Goal: Task Accomplishment & Management: Manage account settings

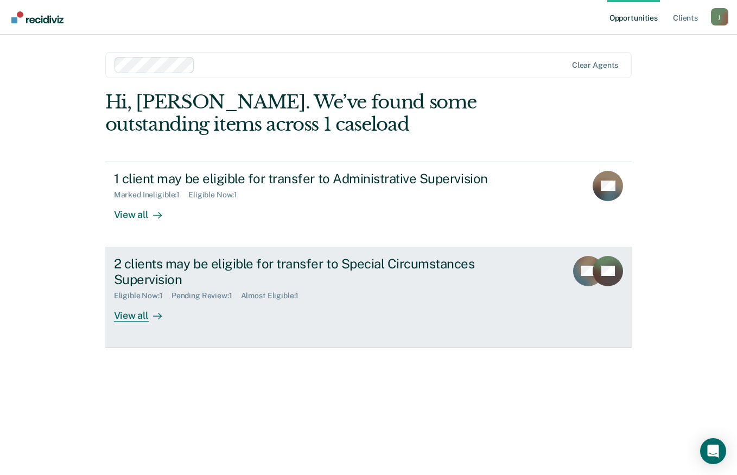
click at [166, 268] on div "2 clients may be eligible for transfer to Special Circumstances Supervision" at bounding box center [304, 271] width 381 height 31
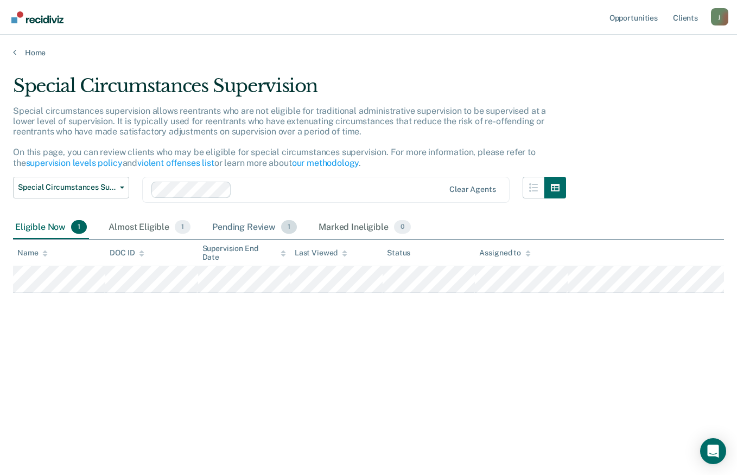
click at [255, 233] on div "Pending Review 1" at bounding box center [254, 228] width 89 height 24
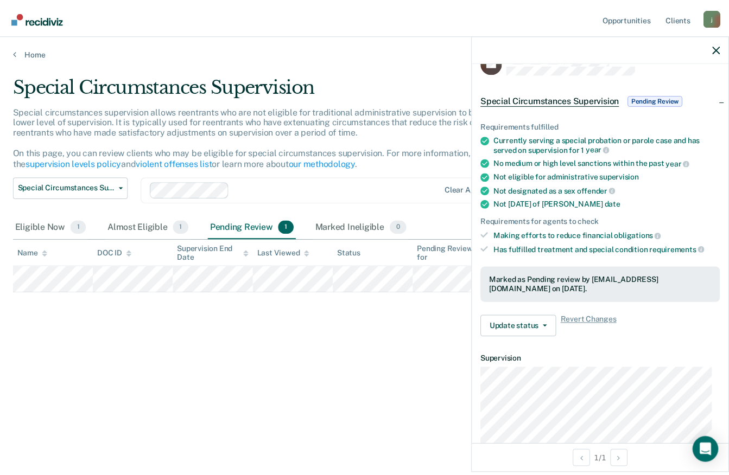
scroll to position [18, 0]
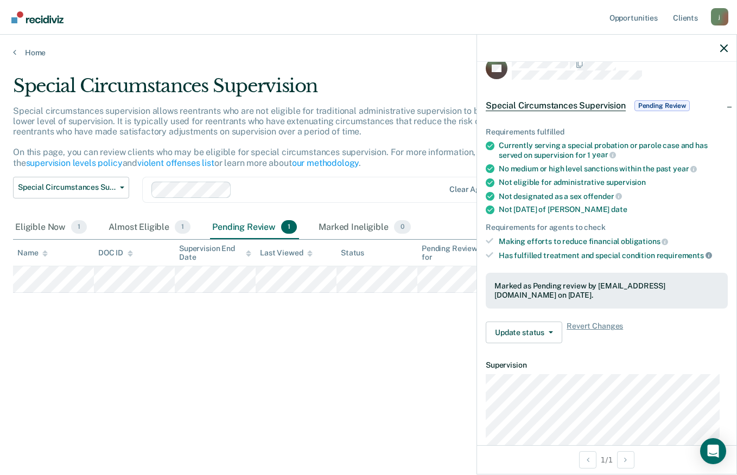
click at [707, 254] on icon at bounding box center [709, 255] width 7 height 7
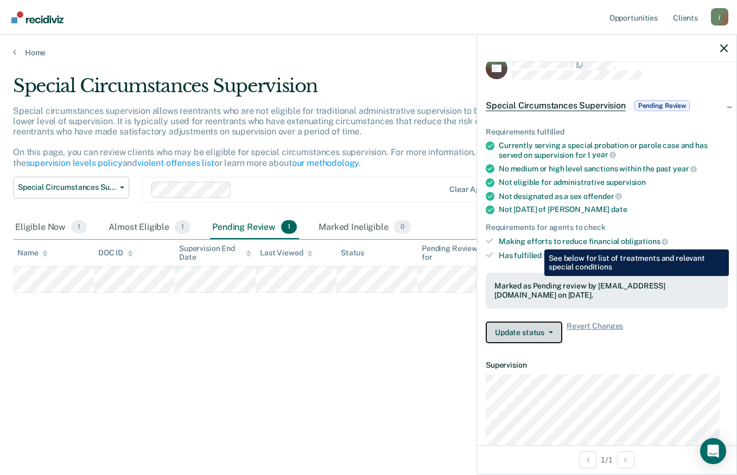
click at [541, 328] on button "Update status" at bounding box center [524, 333] width 77 height 22
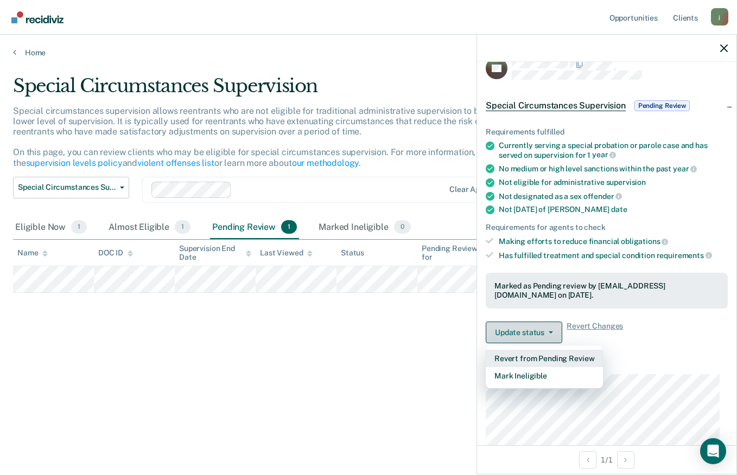
click at [568, 357] on button "Revert from Pending Review" at bounding box center [544, 358] width 117 height 17
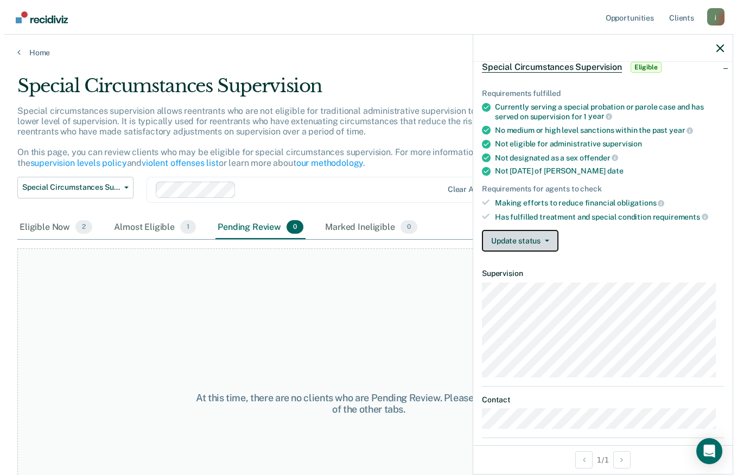
scroll to position [36, 0]
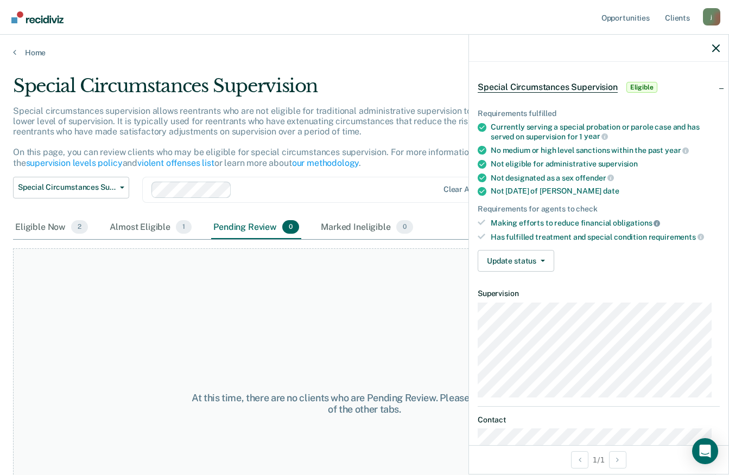
click at [654, 221] on icon at bounding box center [656, 223] width 7 height 7
click at [684, 149] on icon at bounding box center [685, 151] width 7 height 7
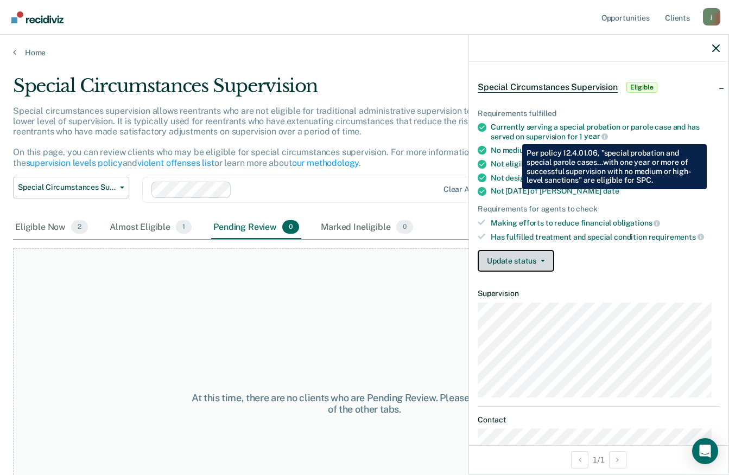
click at [544, 271] on button "Update status" at bounding box center [516, 261] width 77 height 22
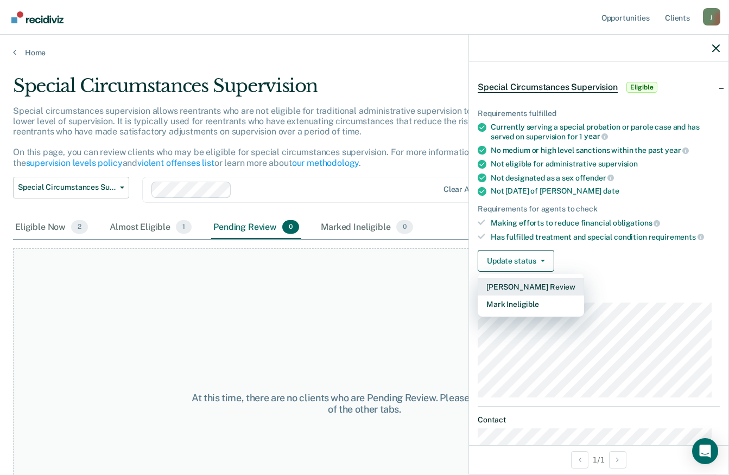
click at [562, 288] on button "[PERSON_NAME] Review" at bounding box center [531, 286] width 106 height 17
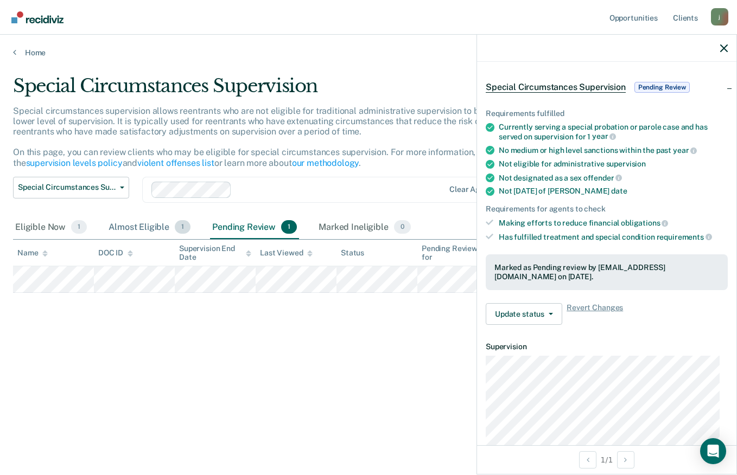
click at [138, 230] on div "Almost Eligible 1" at bounding box center [149, 228] width 86 height 24
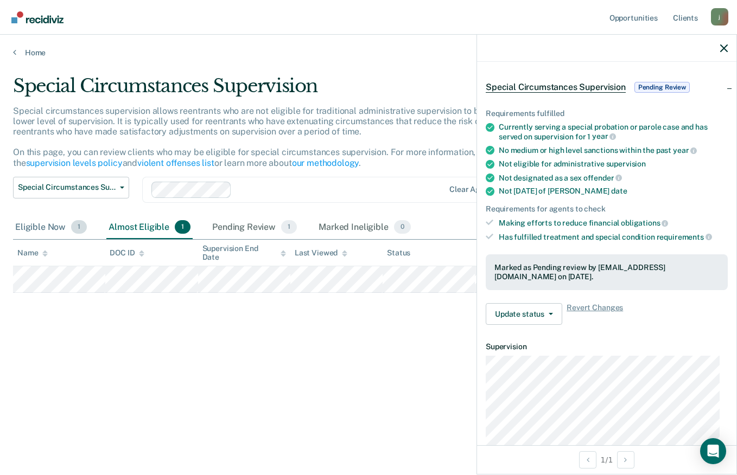
click at [49, 221] on div "Eligible Now 1" at bounding box center [51, 228] width 76 height 24
click at [182, 159] on link "violent offenses list" at bounding box center [175, 163] width 77 height 10
click at [265, 230] on div "Pending Review 1" at bounding box center [254, 228] width 89 height 24
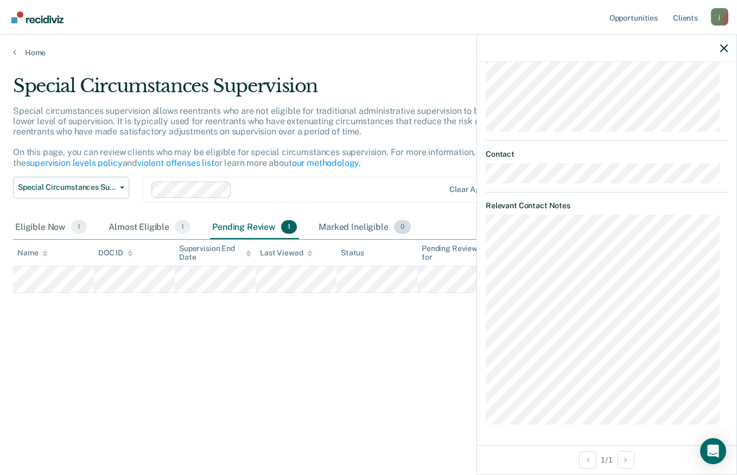
scroll to position [0, 0]
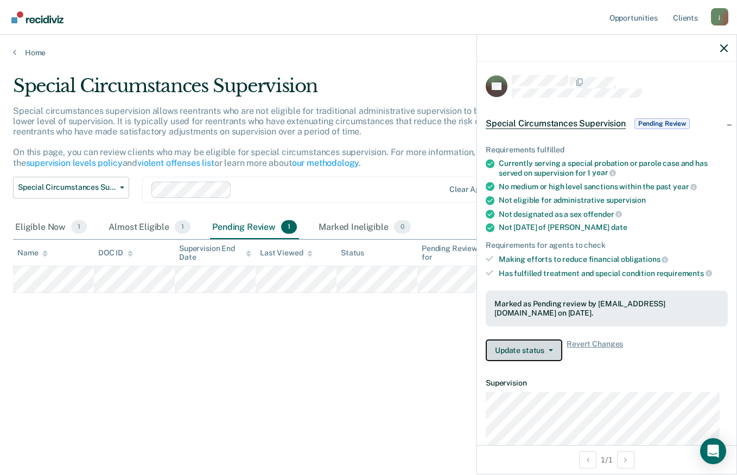
click at [549, 350] on icon "button" at bounding box center [551, 351] width 4 height 2
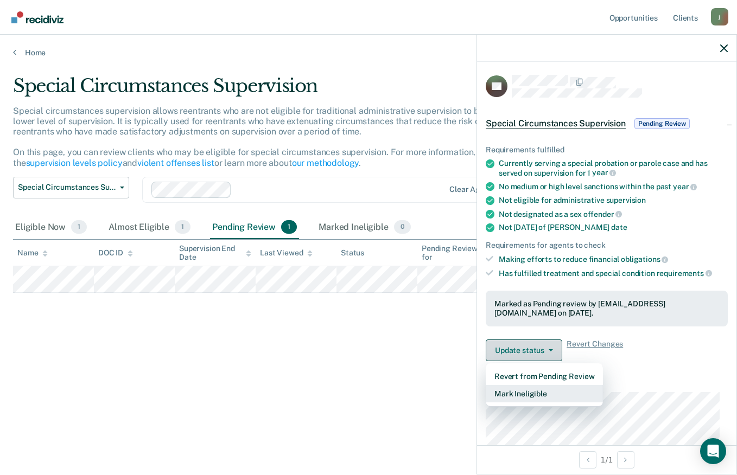
click at [542, 395] on button "Mark Ineligible" at bounding box center [544, 393] width 117 height 17
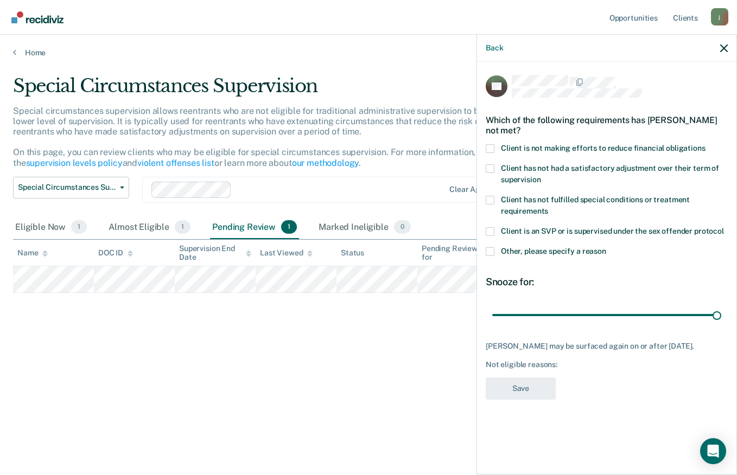
type input "180"
click at [490, 251] on span at bounding box center [490, 251] width 9 height 9
click at [606, 247] on input "Other, please specify a reason" at bounding box center [606, 247] width 0 height 0
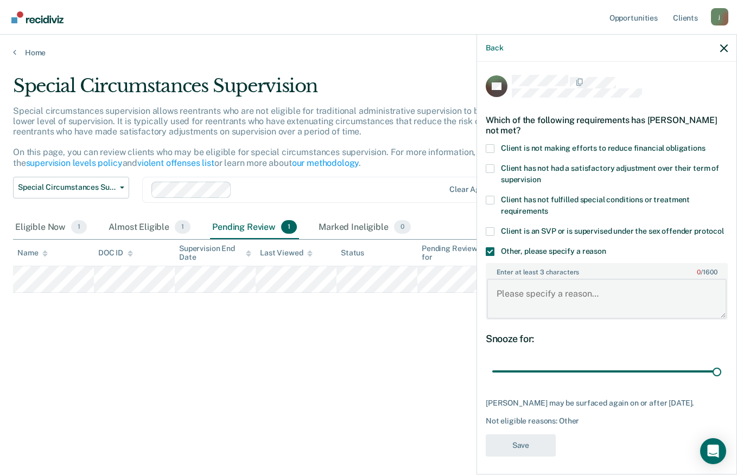
click at [545, 305] on textarea "Enter at least 3 characters 0 / 1600" at bounding box center [607, 299] width 240 height 40
click at [490, 256] on span at bounding box center [490, 251] width 9 height 9
click at [606, 247] on input "Other, please specify a reason" at bounding box center [606, 247] width 0 height 0
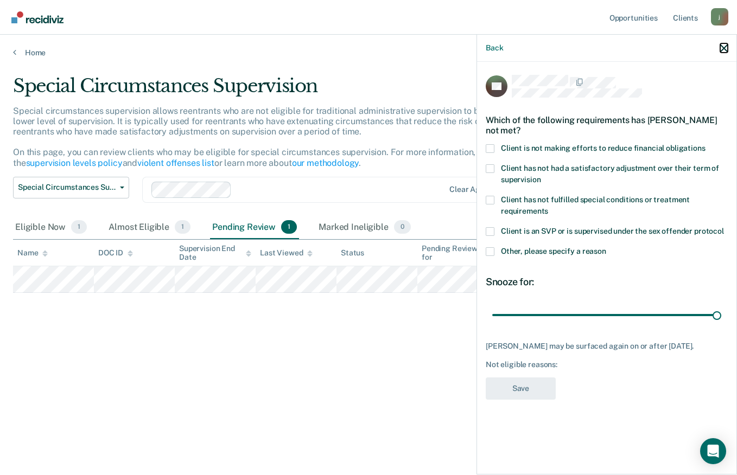
click at [724, 50] on icon "button" at bounding box center [724, 49] width 8 height 8
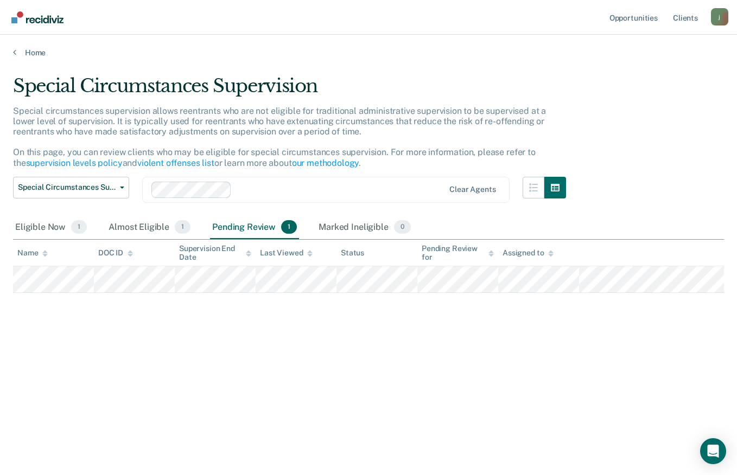
click at [735, 44] on div "Home" at bounding box center [368, 46] width 737 height 23
click at [85, 160] on link "supervision levels policy" at bounding box center [74, 163] width 97 height 10
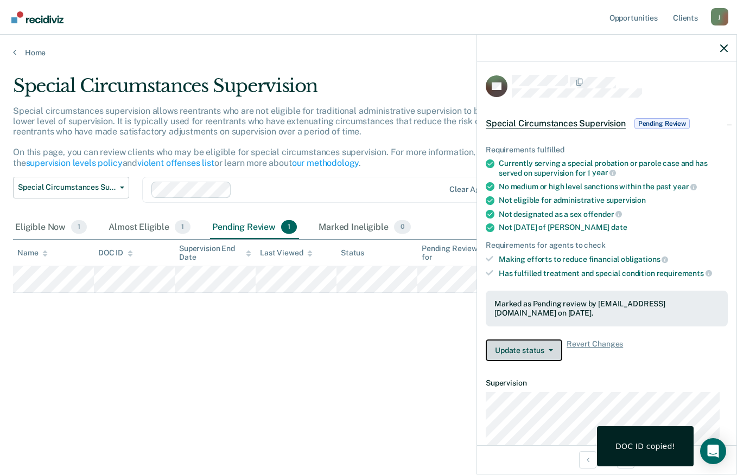
click at [549, 351] on button "Update status" at bounding box center [524, 351] width 77 height 22
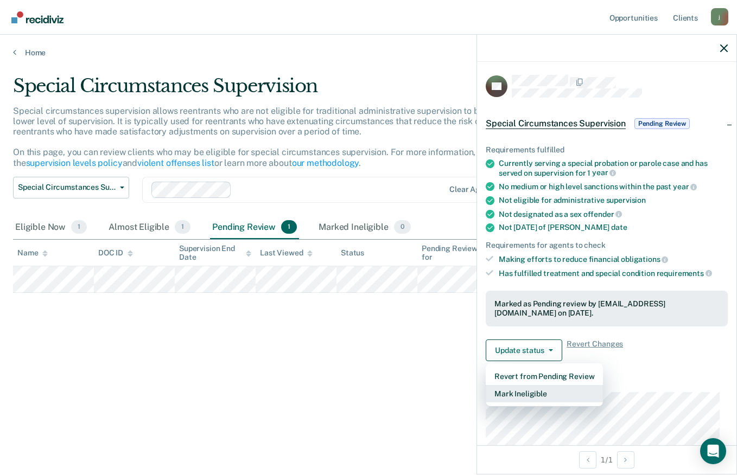
click at [548, 392] on button "Mark Ineligible" at bounding box center [544, 393] width 117 height 17
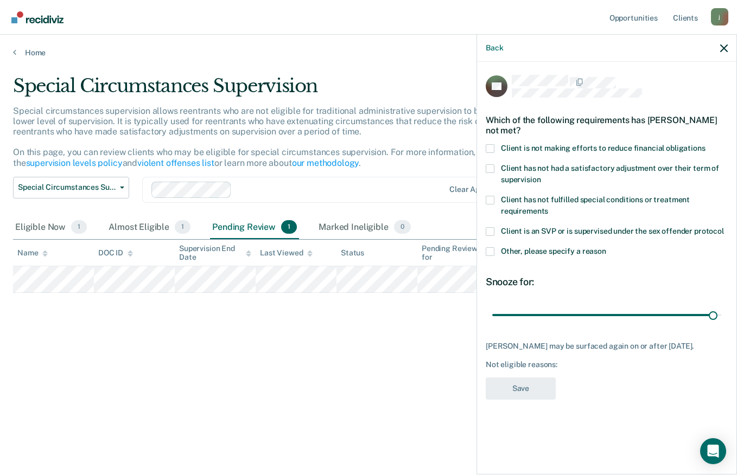
type input "180"
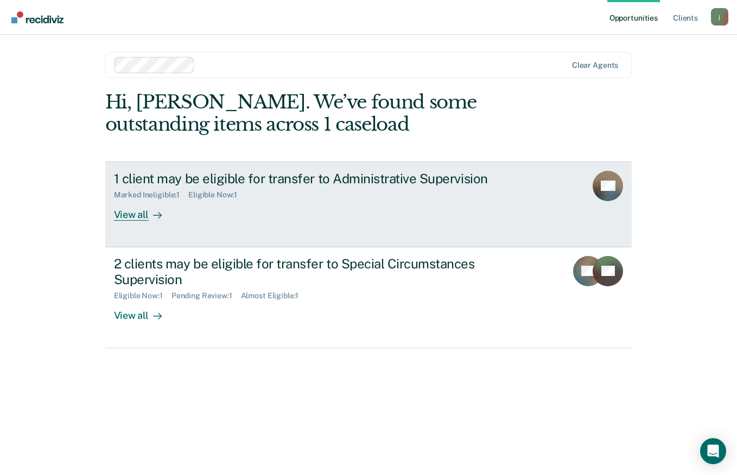
click at [167, 195] on div "Marked Ineligible : 1" at bounding box center [151, 195] width 74 height 9
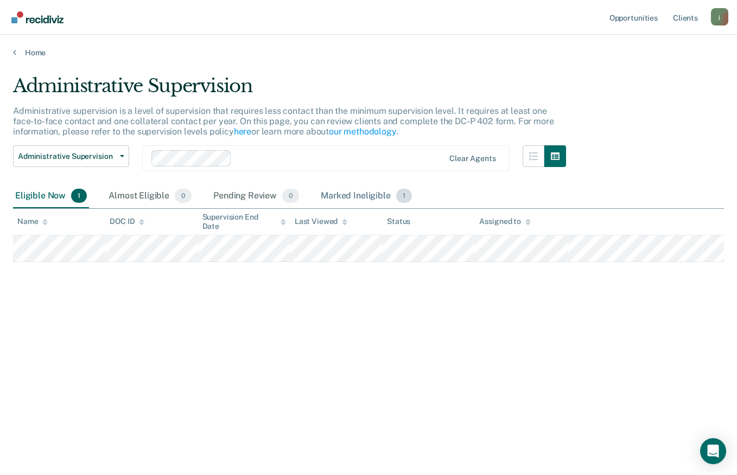
click at [362, 194] on div "Marked Ineligible 1" at bounding box center [367, 197] width 96 height 24
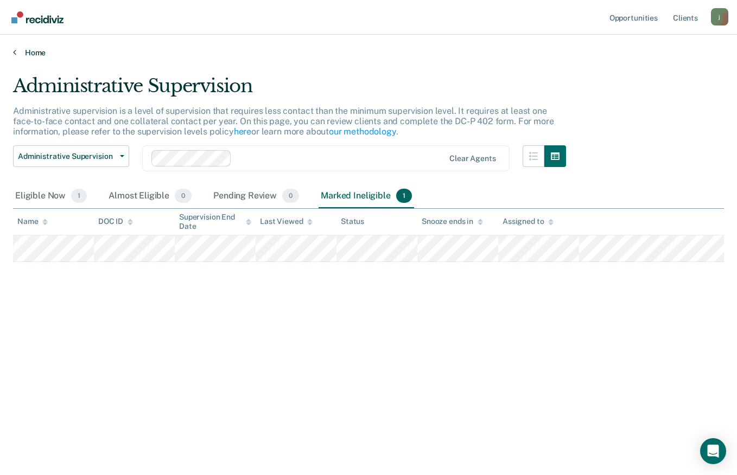
click at [42, 55] on link "Home" at bounding box center [368, 53] width 711 height 10
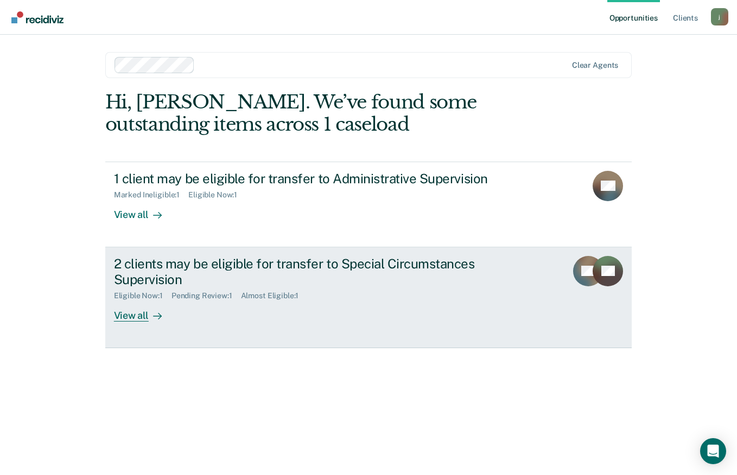
click at [208, 295] on div "Pending Review : 1" at bounding box center [206, 295] width 69 height 9
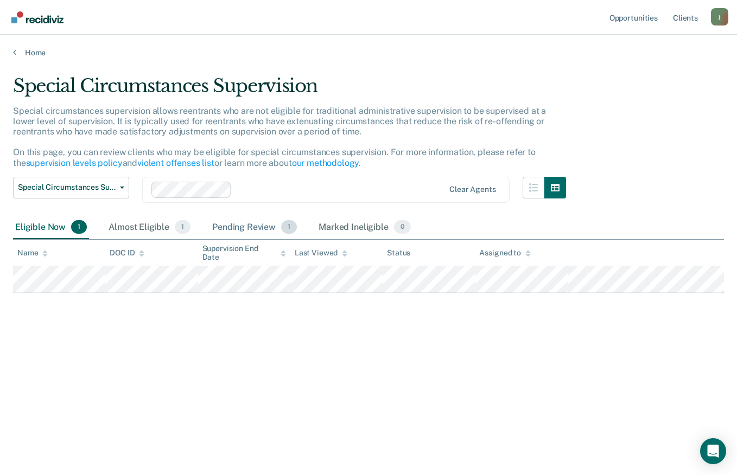
click at [264, 226] on div "Pending Review 1" at bounding box center [254, 228] width 89 height 24
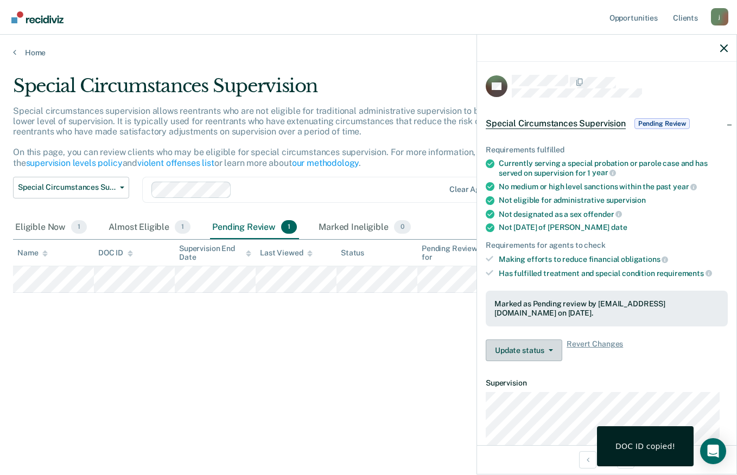
click at [550, 350] on icon "button" at bounding box center [551, 351] width 4 height 2
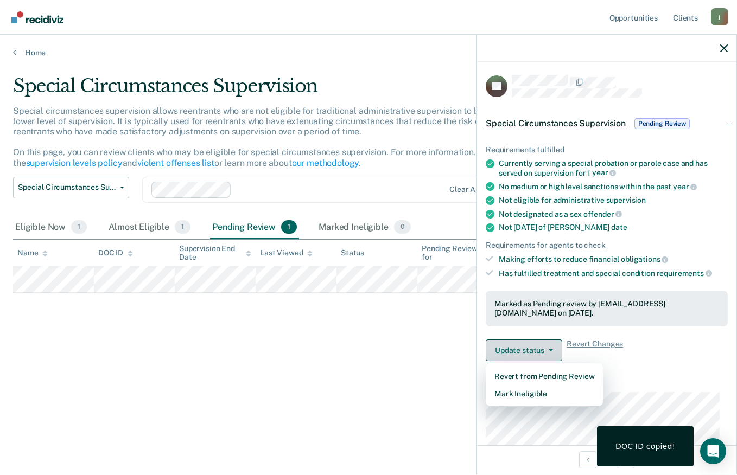
click at [561, 391] on button "Mark Ineligible" at bounding box center [544, 393] width 117 height 17
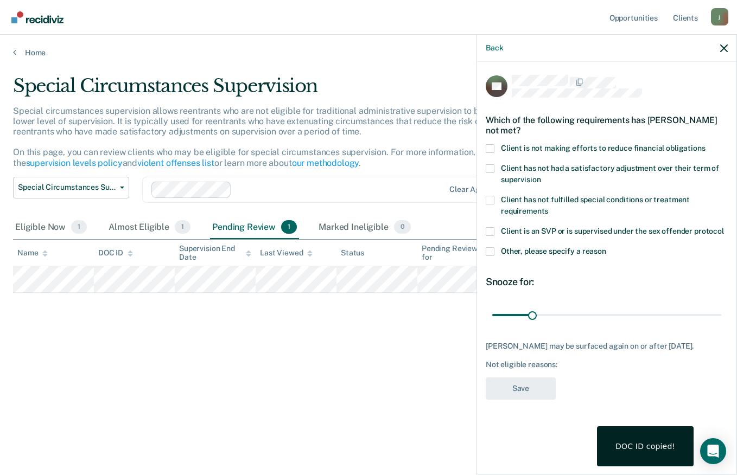
click at [498, 250] on label "Other, please specify a reason" at bounding box center [607, 252] width 242 height 11
click at [606, 247] on input "Other, please specify a reason" at bounding box center [606, 247] width 0 height 0
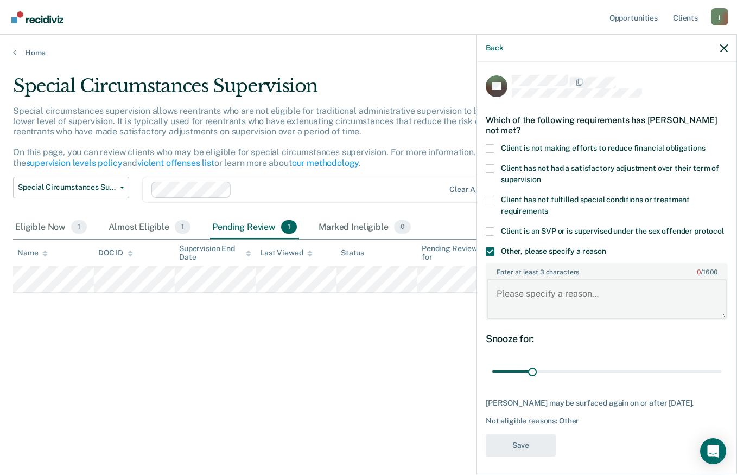
click at [563, 301] on textarea "Enter at least 3 characters 0 / 1600" at bounding box center [607, 299] width 240 height 40
click at [580, 302] on textarea "does not have a year on special probation," at bounding box center [607, 299] width 240 height 40
click at [688, 306] on textarea "does not have a year on special probation," at bounding box center [607, 299] width 240 height 40
type textarea "does not have a year on special probation completed."
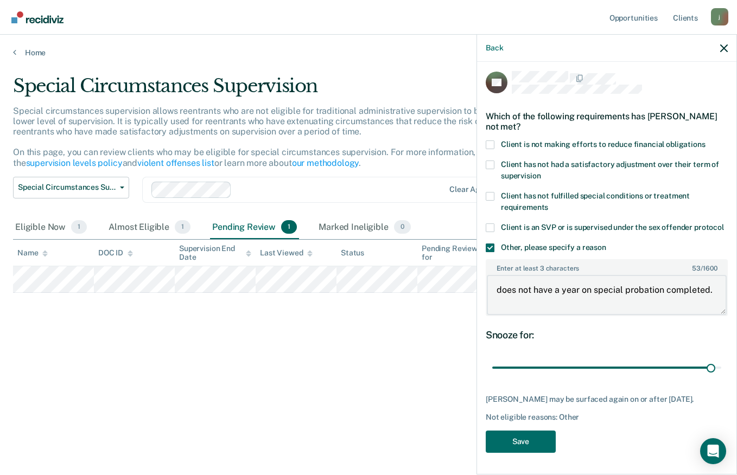
type input "173"
type textarea "does not have a year on special probation completed."
click at [533, 445] on button "Save" at bounding box center [521, 442] width 70 height 22
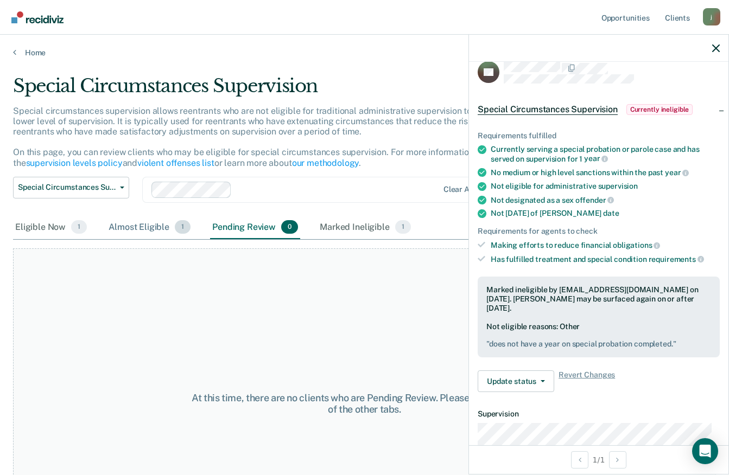
click at [144, 226] on div "Almost Eligible 1" at bounding box center [149, 228] width 86 height 24
